Goal: Information Seeking & Learning: Learn about a topic

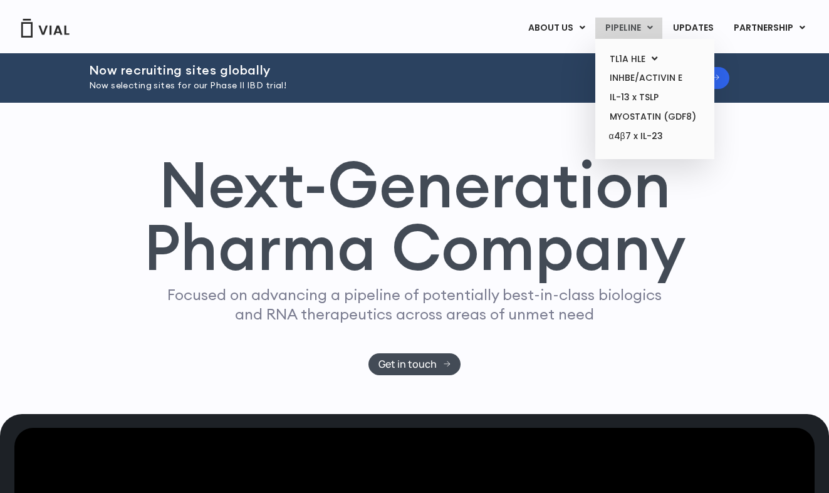
click at [624, 28] on link "PIPELINE" at bounding box center [628, 28] width 67 height 21
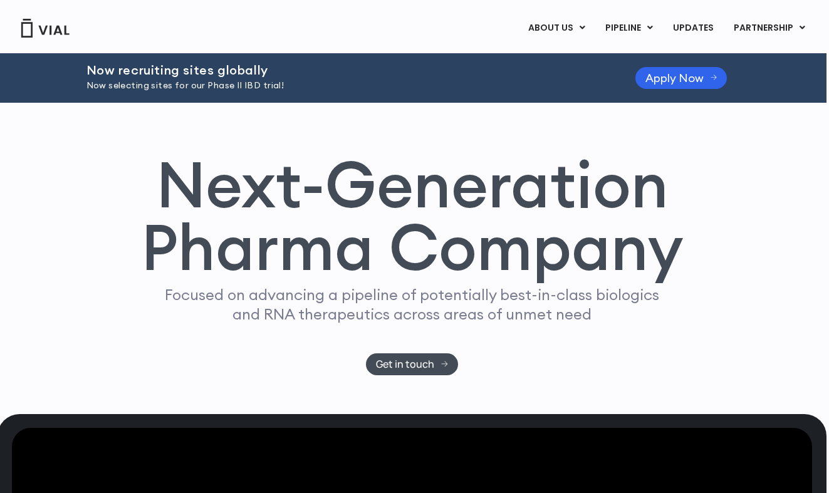
scroll to position [0, 3]
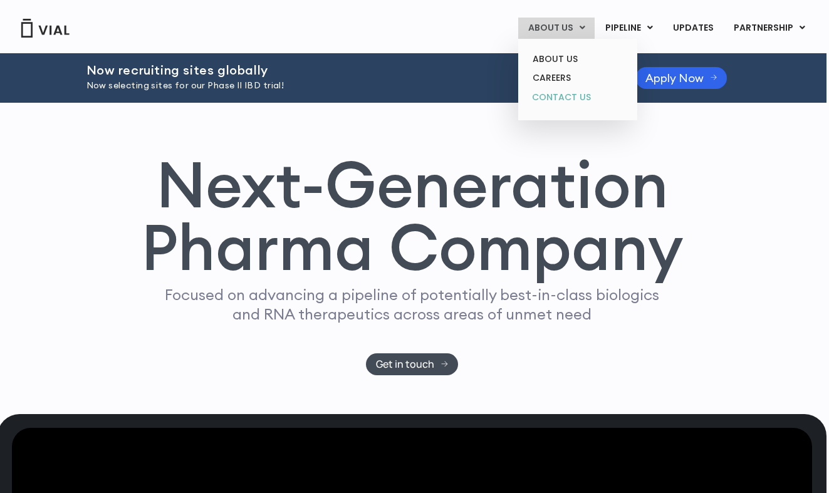
click at [560, 90] on link "CONTACT US" at bounding box center [577, 98] width 110 height 20
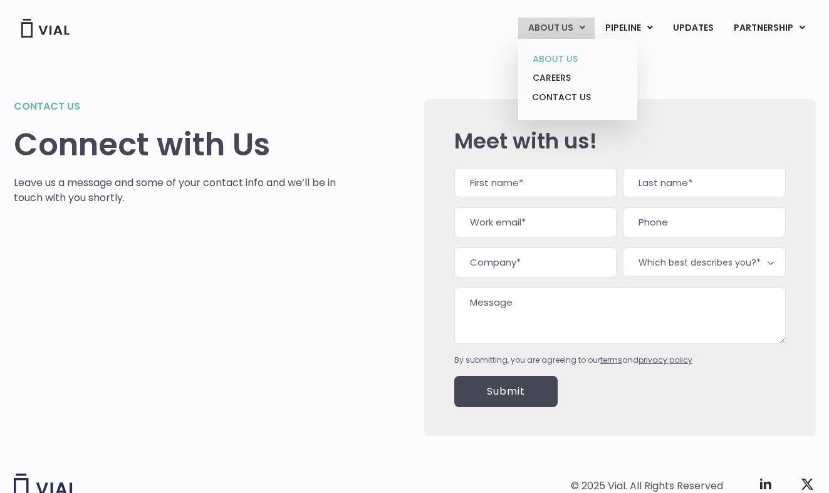
click at [545, 59] on link "ABOUT US" at bounding box center [577, 58] width 110 height 19
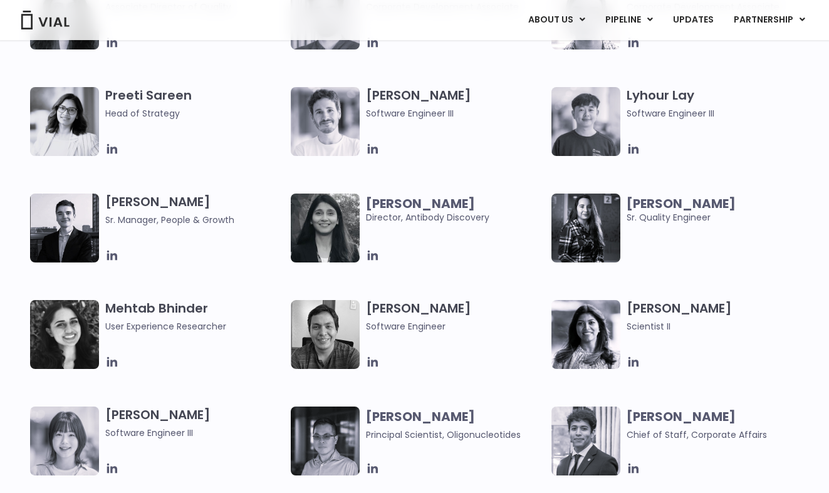
scroll to position [1806, 4]
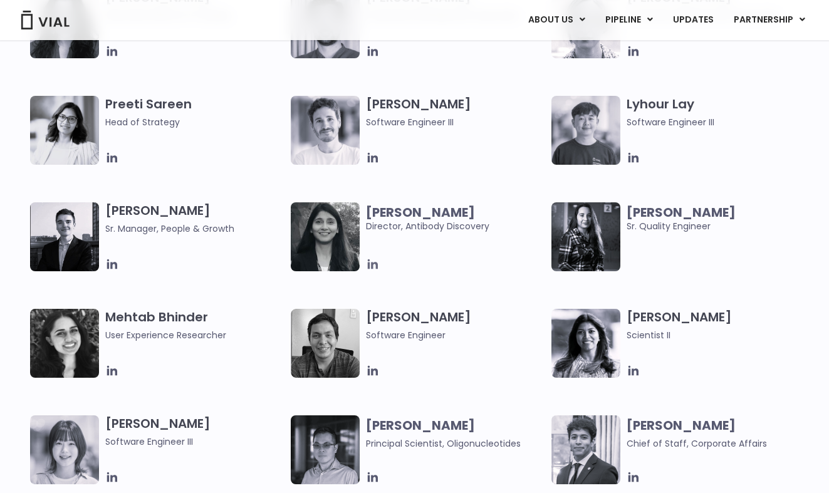
click at [371, 265] on icon at bounding box center [373, 264] width 10 height 10
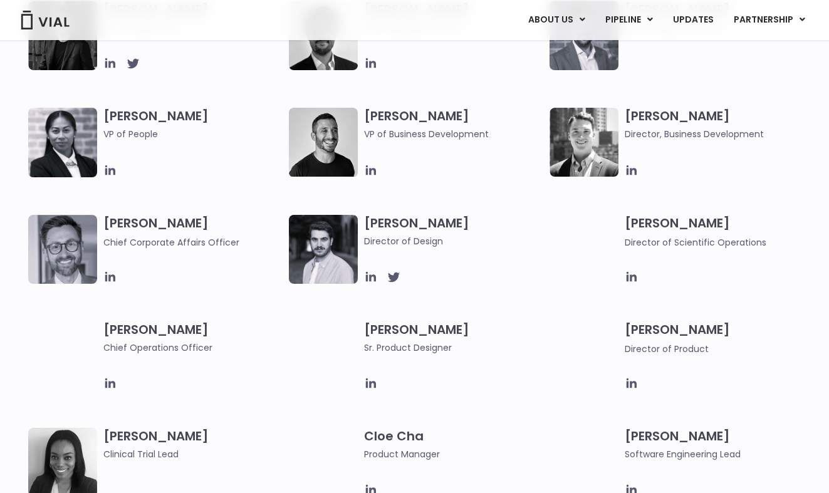
scroll to position [731, 6]
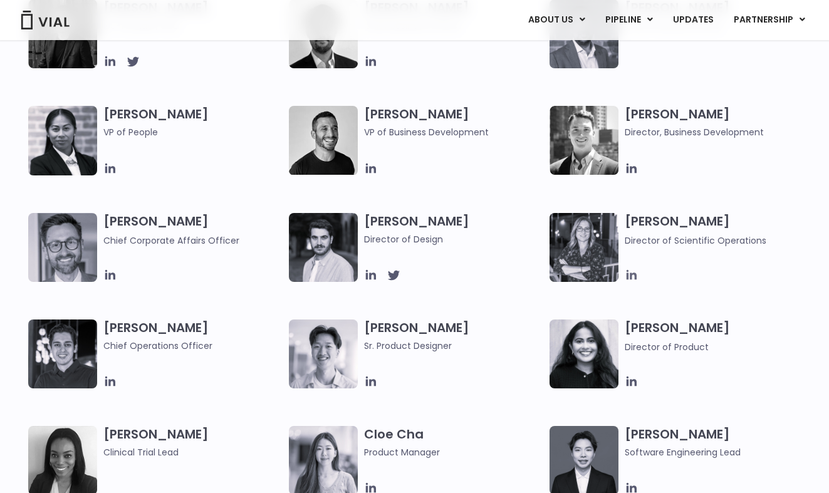
click at [630, 273] on icon at bounding box center [631, 275] width 10 height 10
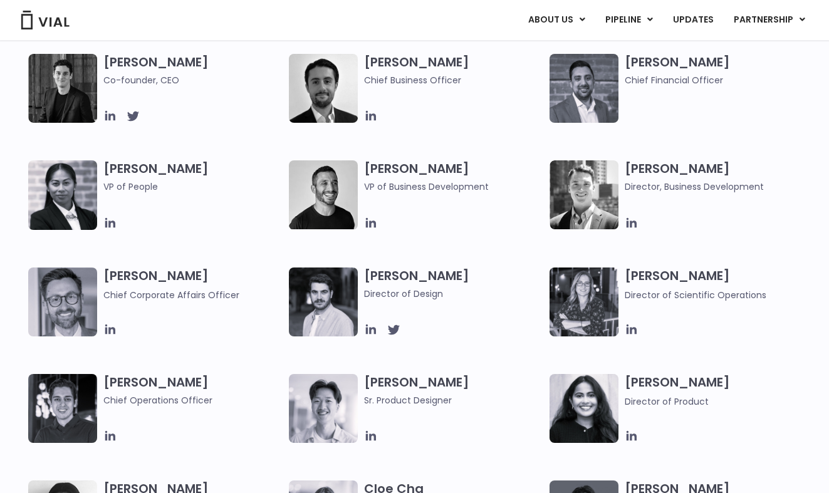
scroll to position [648, 6]
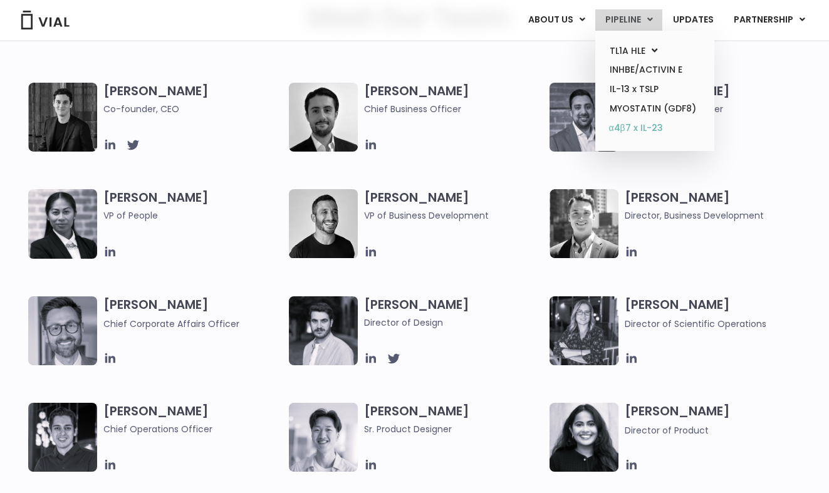
click at [647, 124] on link "α4β7 x IL-23" at bounding box center [654, 128] width 110 height 20
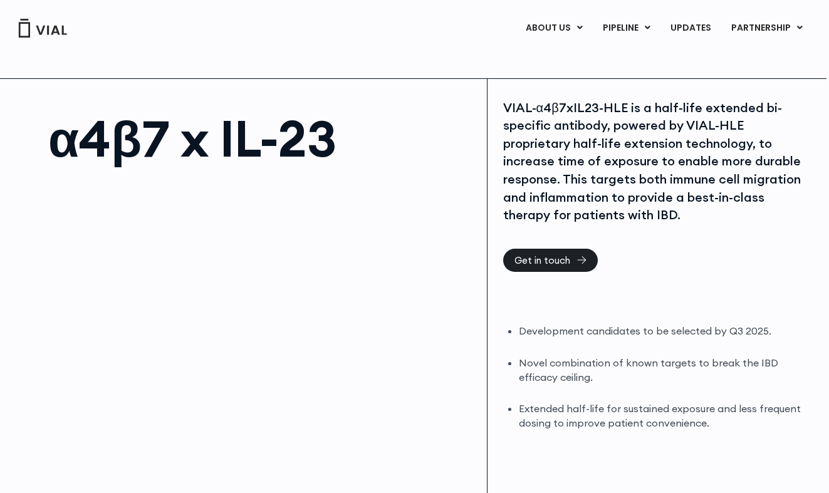
scroll to position [0, 6]
drag, startPoint x: 534, startPoint y: 108, endPoint x: 594, endPoint y: 104, distance: 60.3
click at [594, 104] on div "VIAL-α4β7xIL23-HLE is a half-life extended bi-specific antibody, powered by VIA…" at bounding box center [656, 161] width 307 height 125
copy div "α4β7xIL23"
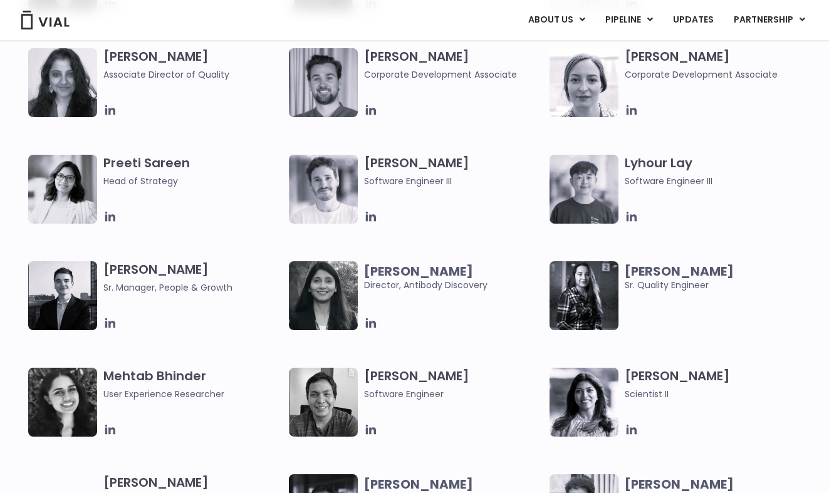
scroll to position [1750, 6]
